Goal: Register for event/course

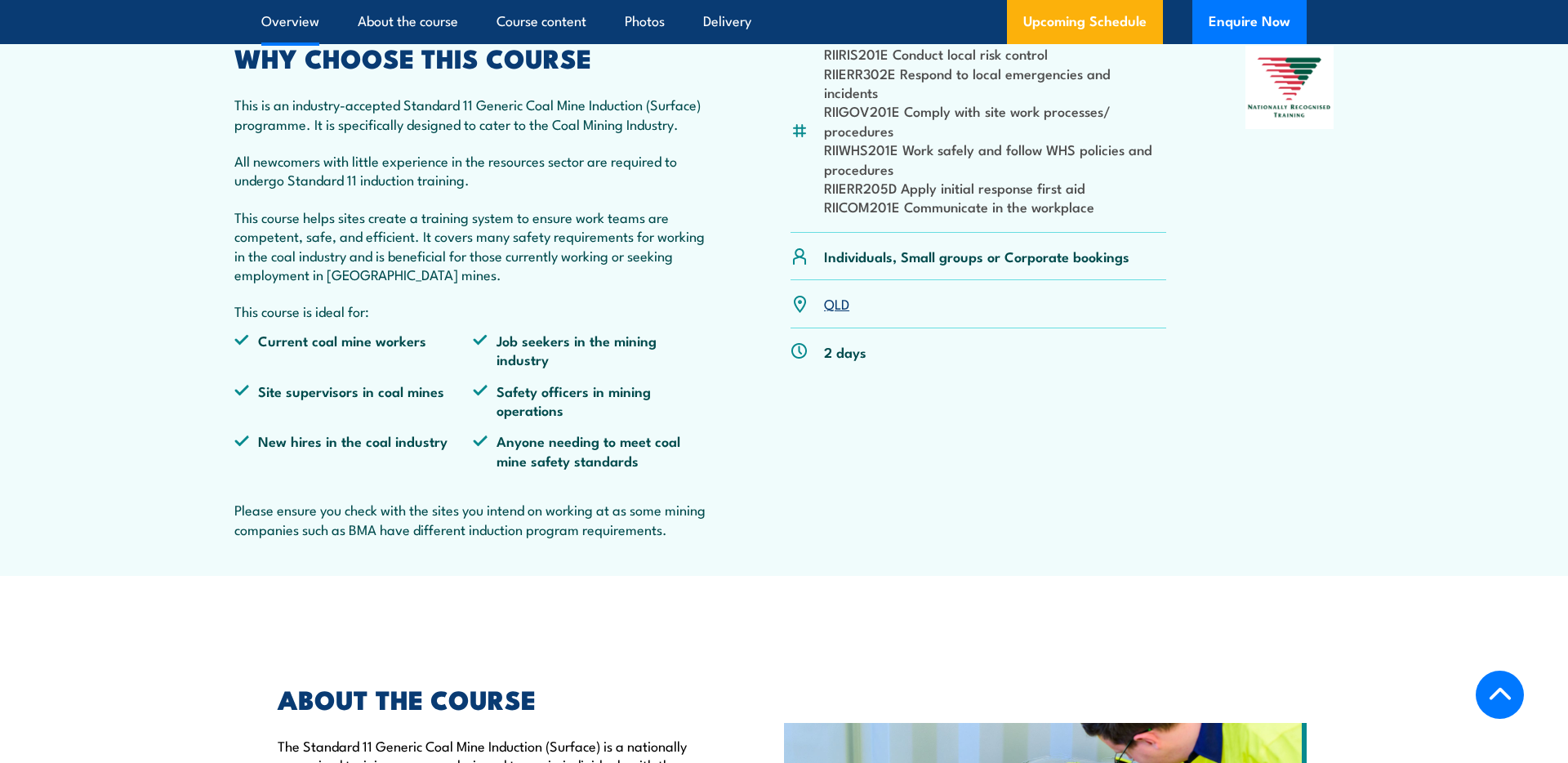
scroll to position [642, 0]
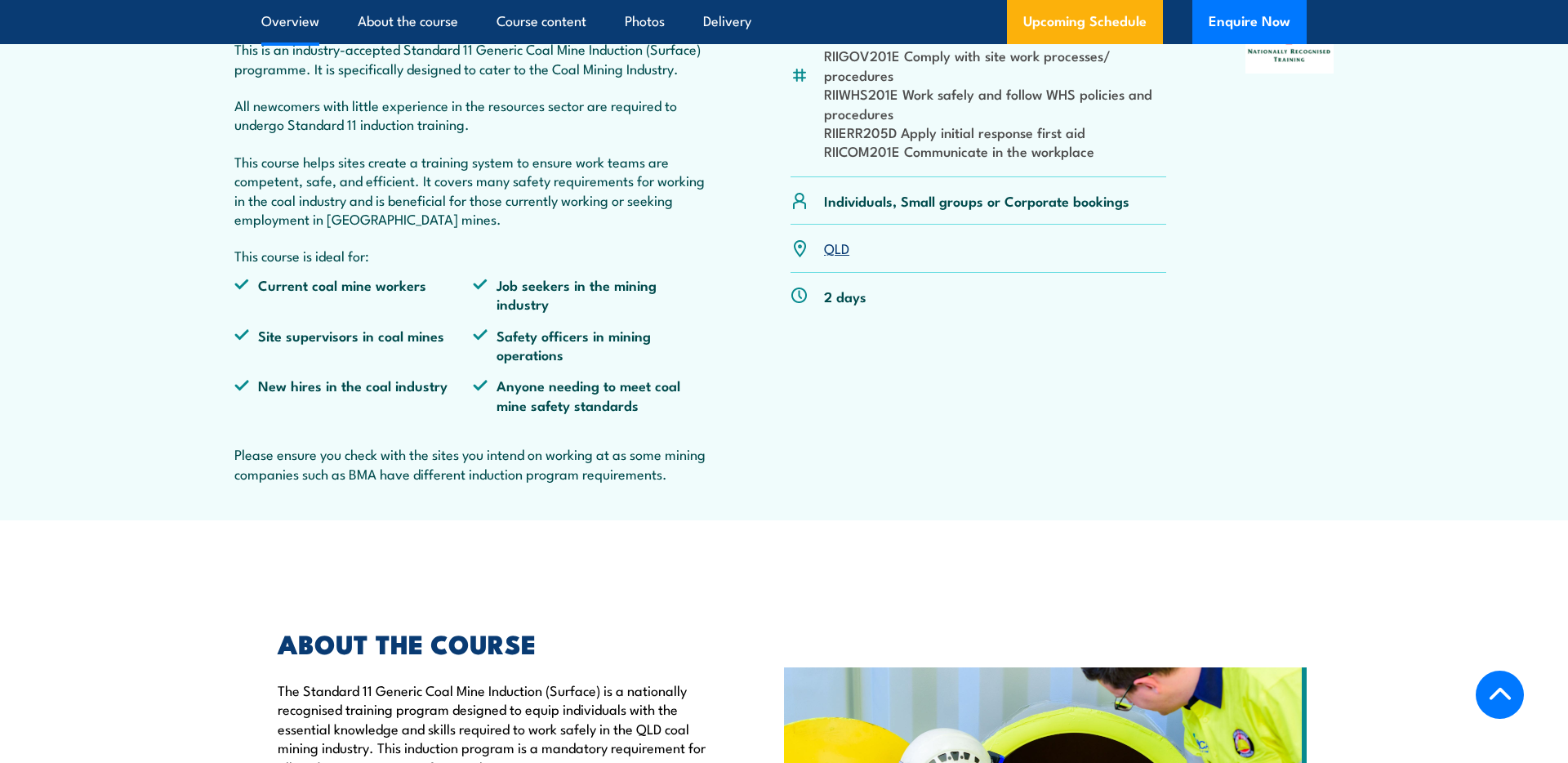
click at [829, 258] on link "QLD" at bounding box center [837, 248] width 25 height 20
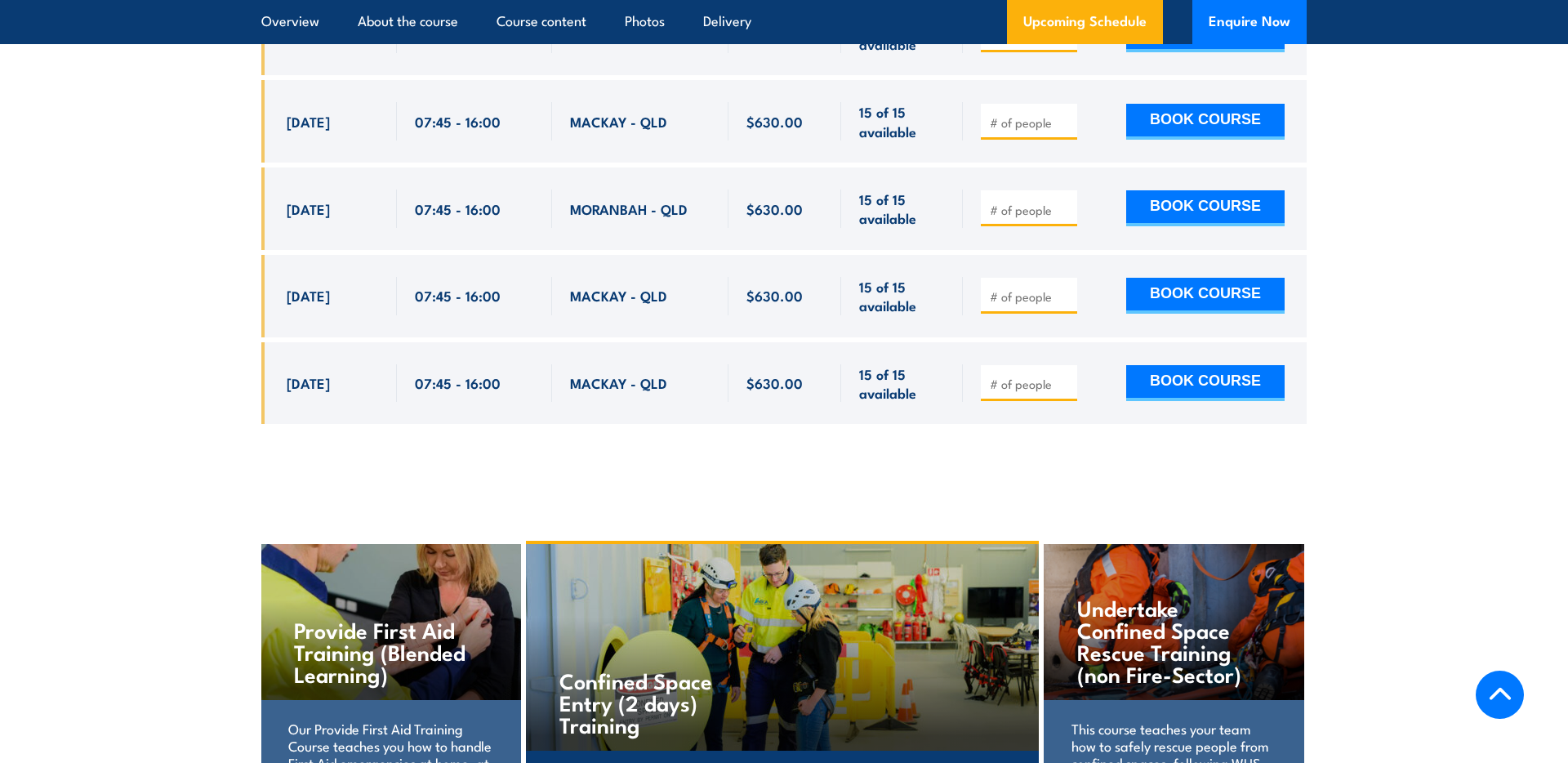
scroll to position [4219, 0]
